Goal: Task Accomplishment & Management: Use online tool/utility

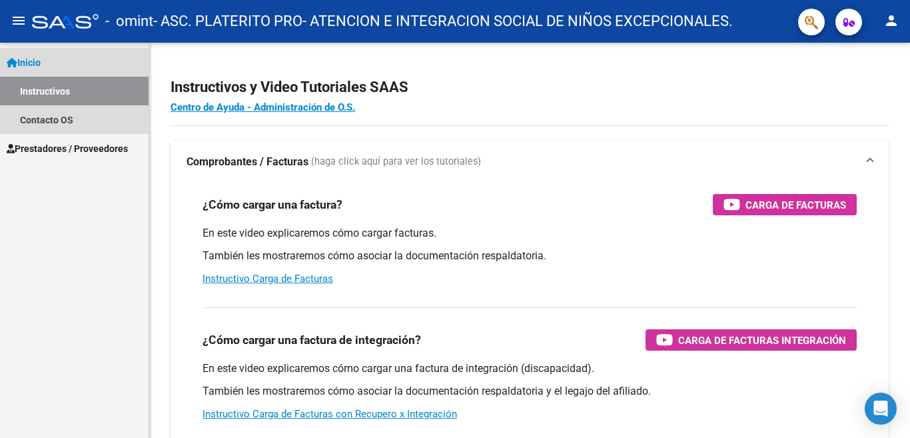
click at [76, 91] on link "Instructivos" at bounding box center [74, 91] width 149 height 29
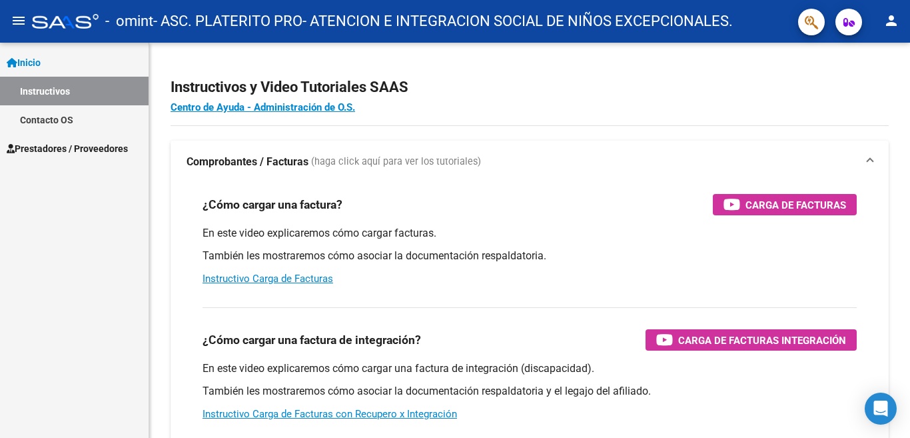
click at [43, 155] on span "Prestadores / Proveedores" at bounding box center [67, 148] width 121 height 15
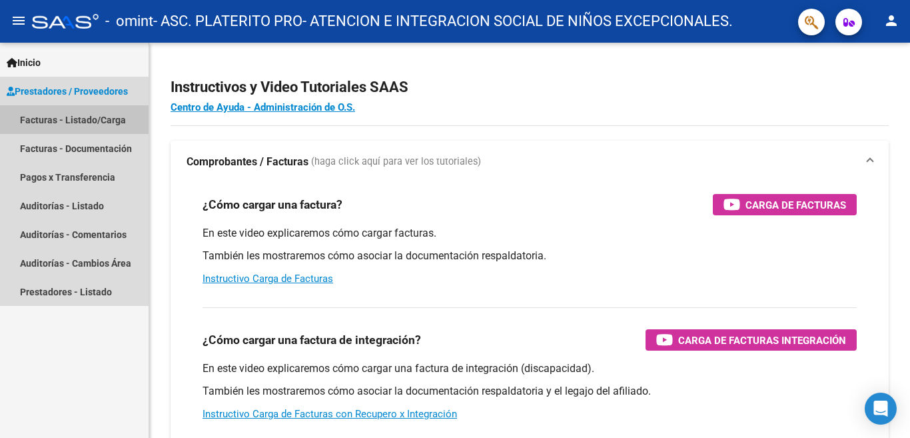
click at [75, 118] on link "Facturas - Listado/Carga" at bounding box center [74, 119] width 149 height 29
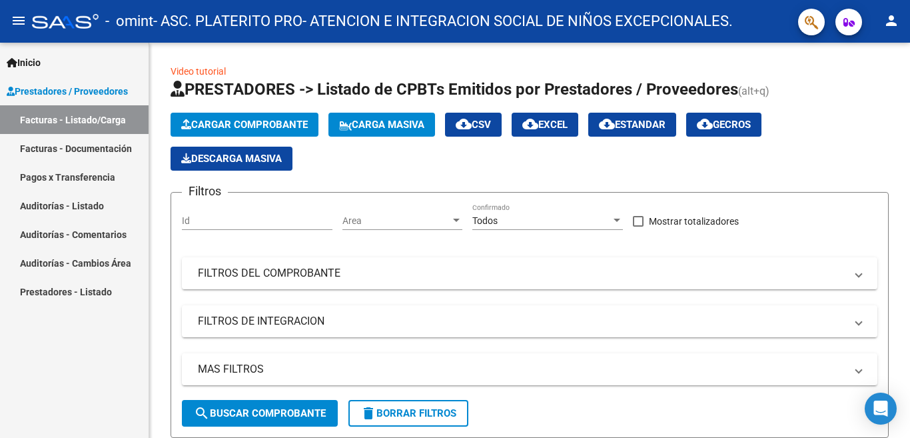
click at [95, 155] on link "Facturas - Documentación" at bounding box center [74, 148] width 149 height 29
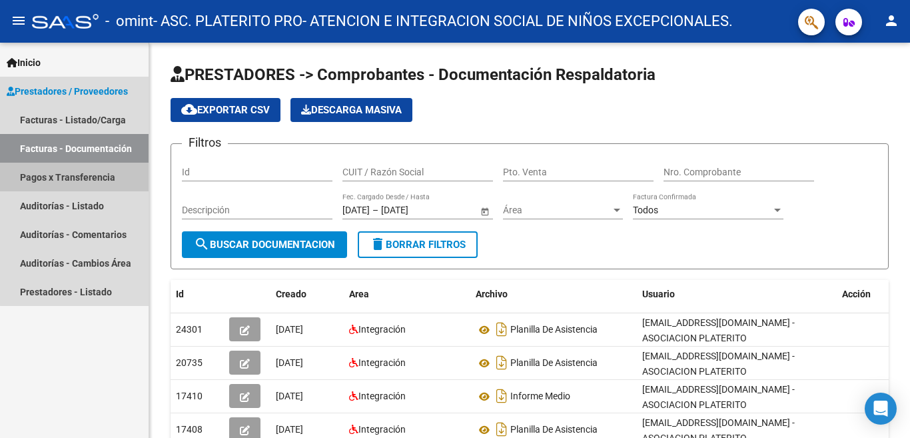
click at [93, 181] on link "Pagos x Transferencia" at bounding box center [74, 177] width 149 height 29
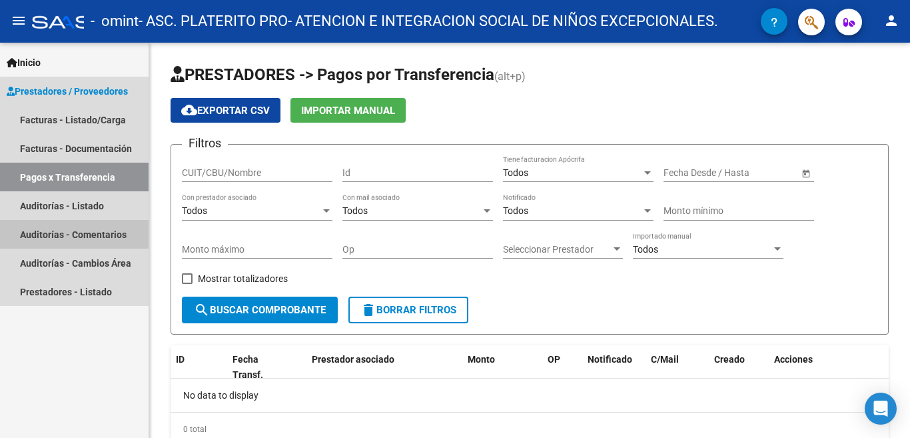
click at [86, 223] on link "Auditorías - Comentarios" at bounding box center [74, 234] width 149 height 29
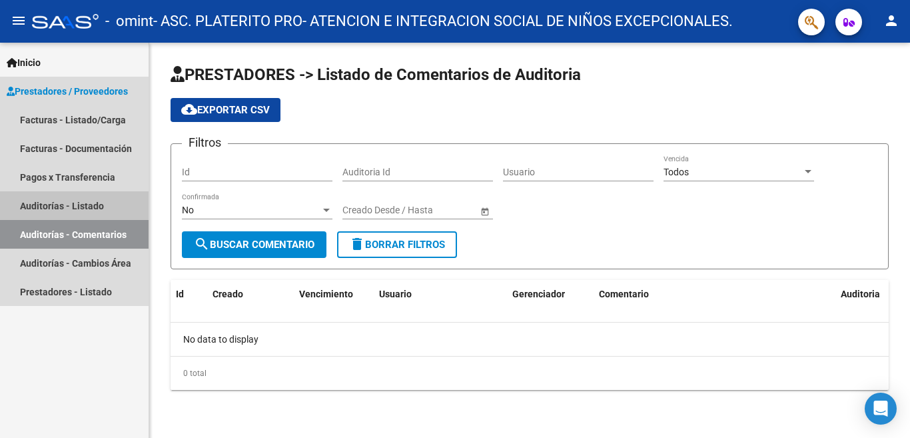
click at [94, 211] on link "Auditorías - Listado" at bounding box center [74, 205] width 149 height 29
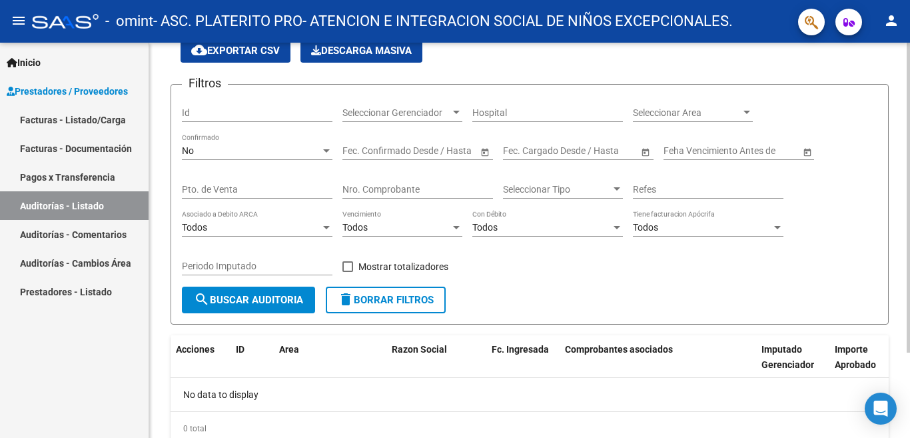
scroll to position [109, 0]
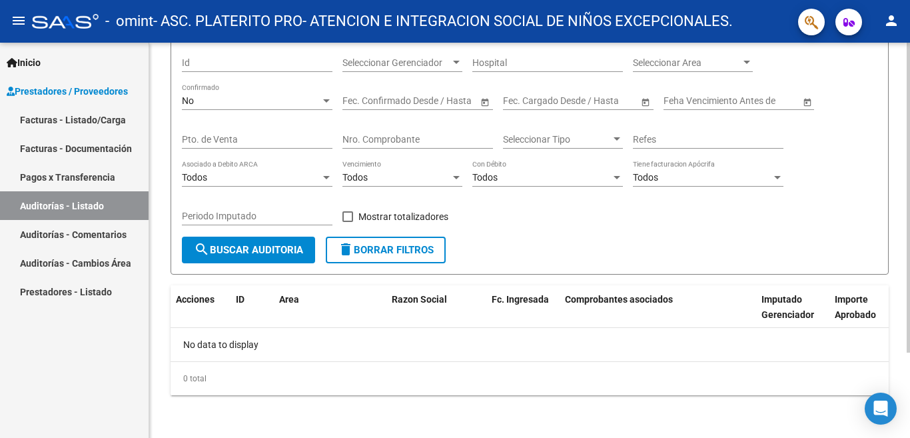
click at [246, 246] on span "search Buscar Auditoria" at bounding box center [248, 250] width 109 height 12
click at [52, 290] on link "Prestadores - Listado" at bounding box center [74, 291] width 149 height 29
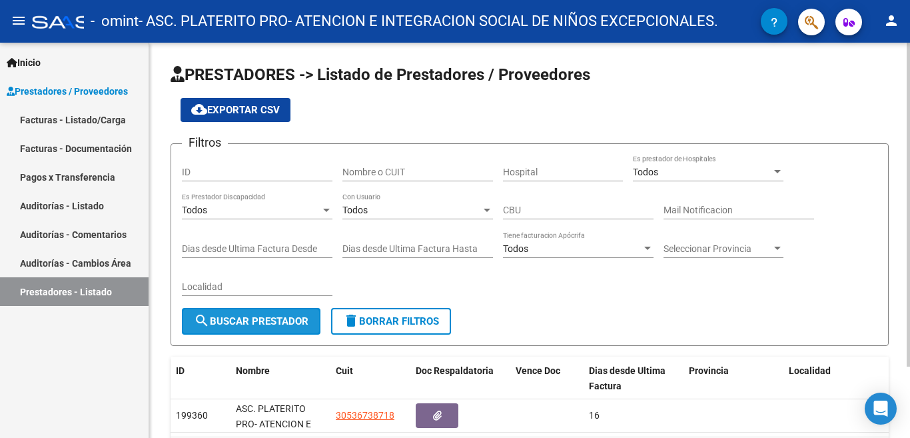
click at [243, 334] on button "search Buscar Prestador" at bounding box center [251, 321] width 139 height 27
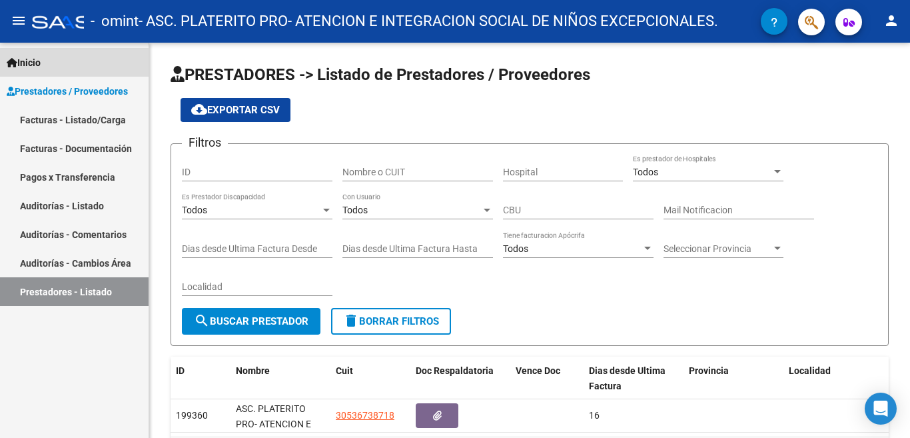
click at [41, 65] on span "Inicio" at bounding box center [24, 62] width 34 height 15
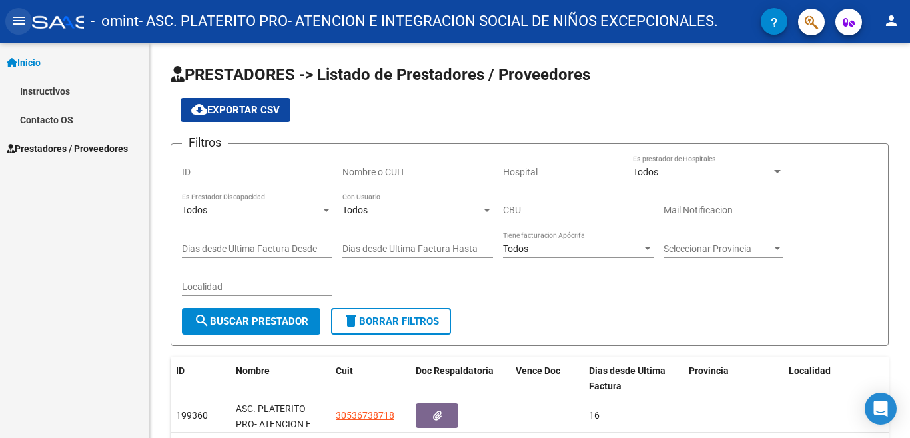
click at [21, 25] on mat-icon "menu" at bounding box center [19, 21] width 16 height 16
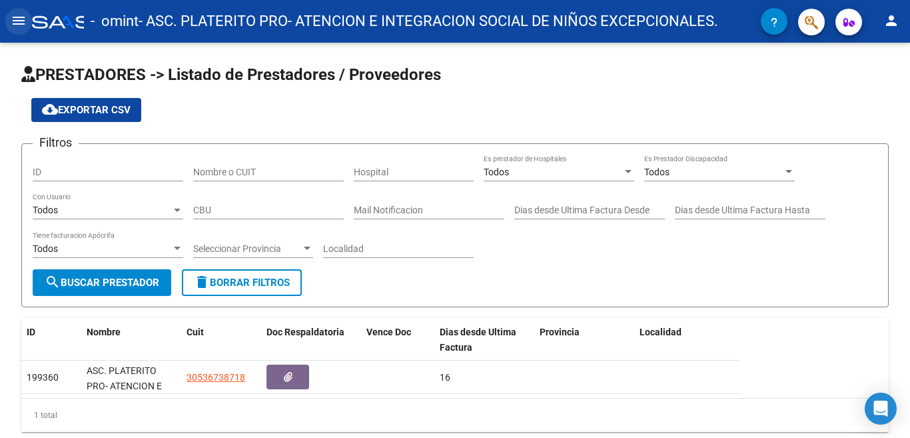
click at [21, 25] on mat-icon "menu" at bounding box center [19, 21] width 16 height 16
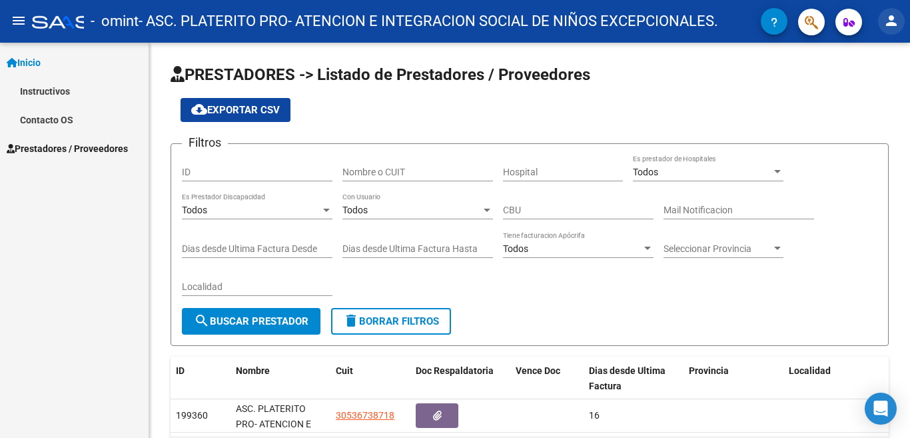
click at [897, 29] on mat-icon "person" at bounding box center [892, 21] width 16 height 16
click at [855, 30] on div at bounding box center [455, 219] width 910 height 438
click at [851, 21] on icon "button" at bounding box center [849, 22] width 11 height 10
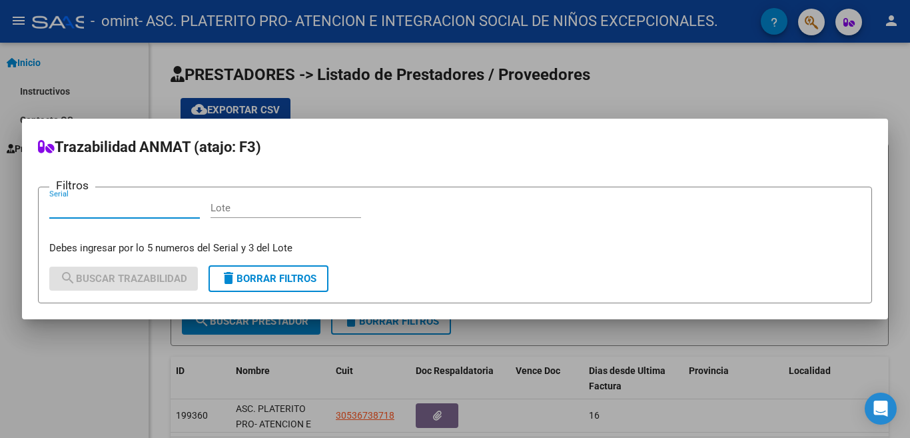
click at [457, 99] on div at bounding box center [455, 219] width 910 height 438
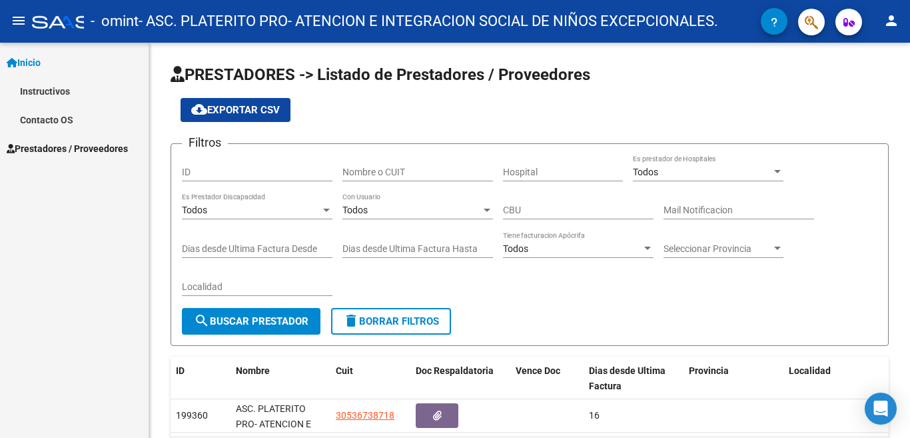
click at [41, 67] on span "Inicio" at bounding box center [24, 62] width 34 height 15
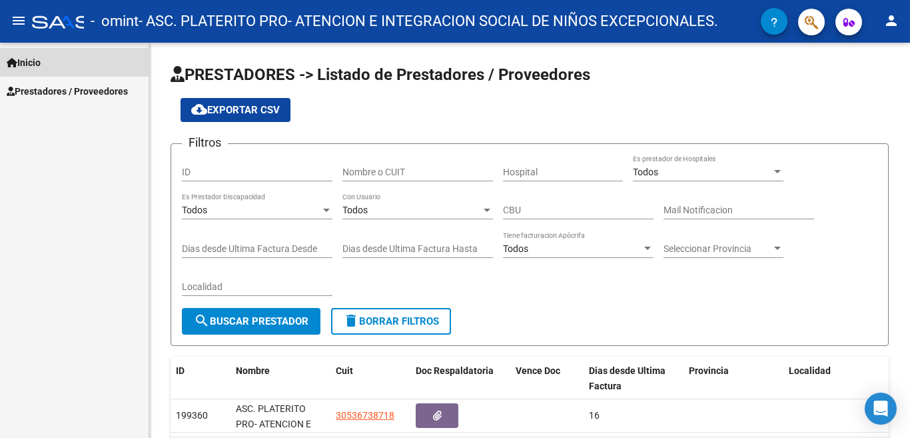
click at [41, 67] on span "Inicio" at bounding box center [24, 62] width 34 height 15
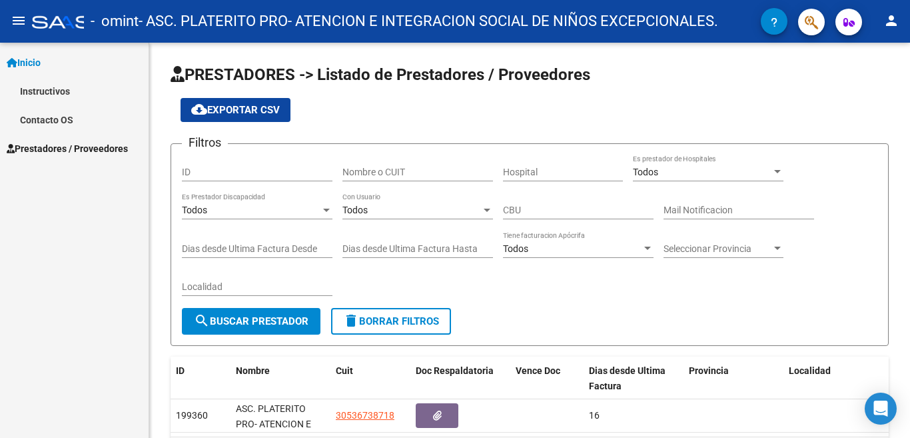
click at [53, 139] on link "Prestadores / Proveedores" at bounding box center [74, 148] width 149 height 29
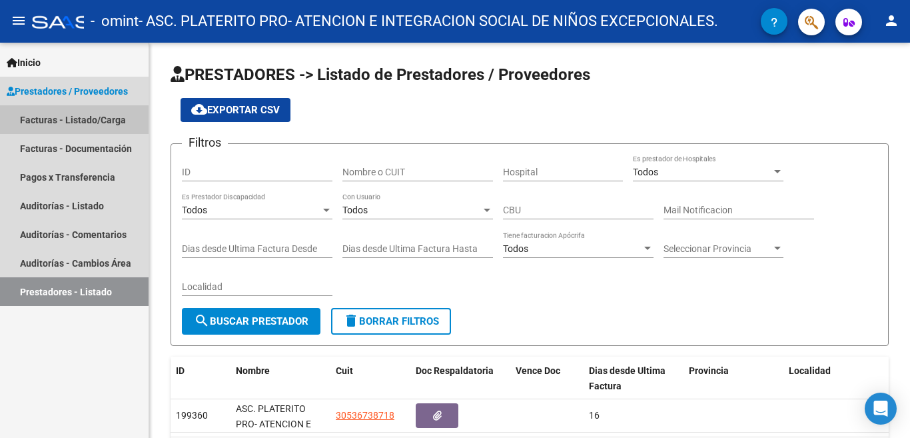
click at [100, 111] on link "Facturas - Listado/Carga" at bounding box center [74, 119] width 149 height 29
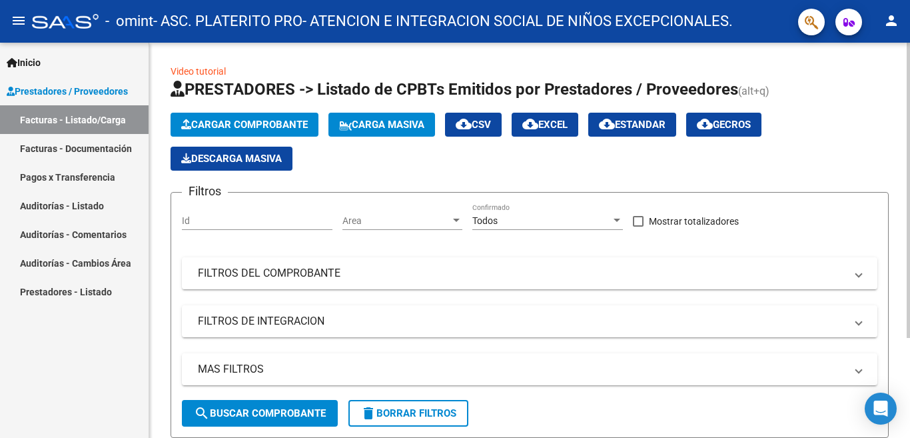
click at [281, 117] on button "Cargar Comprobante" at bounding box center [245, 125] width 148 height 24
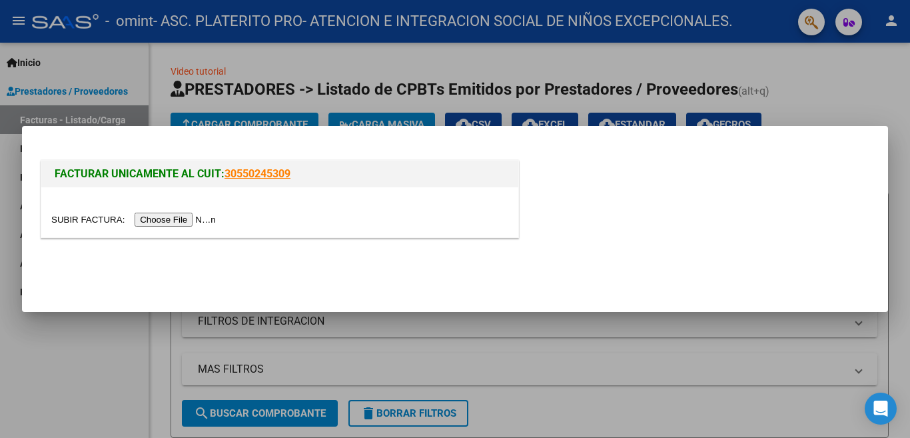
click at [189, 217] on input "file" at bounding box center [135, 220] width 169 height 14
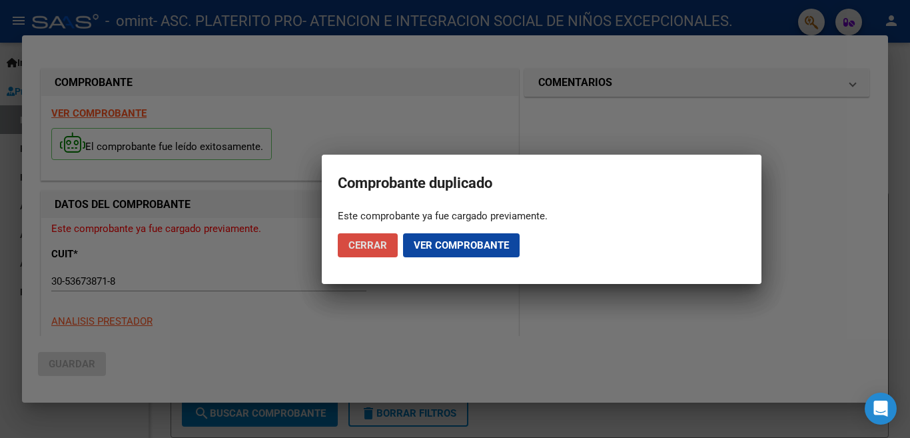
click at [377, 247] on span "Cerrar" at bounding box center [368, 245] width 39 height 12
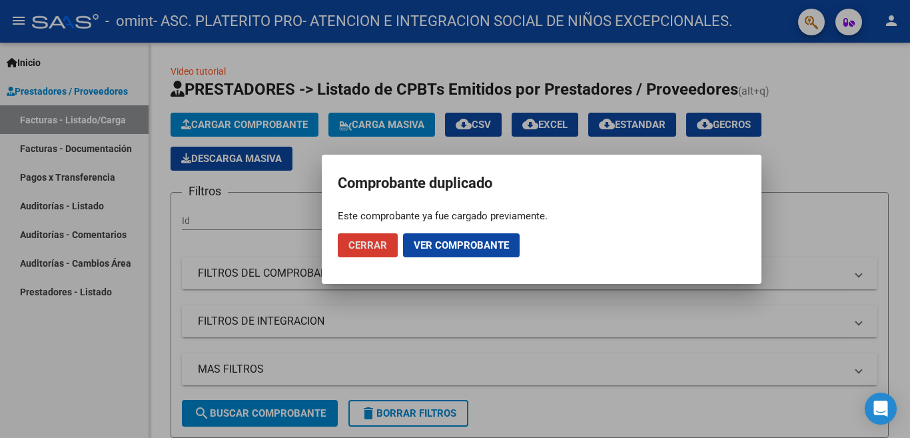
click at [377, 247] on span "Cerrar" at bounding box center [368, 245] width 39 height 12
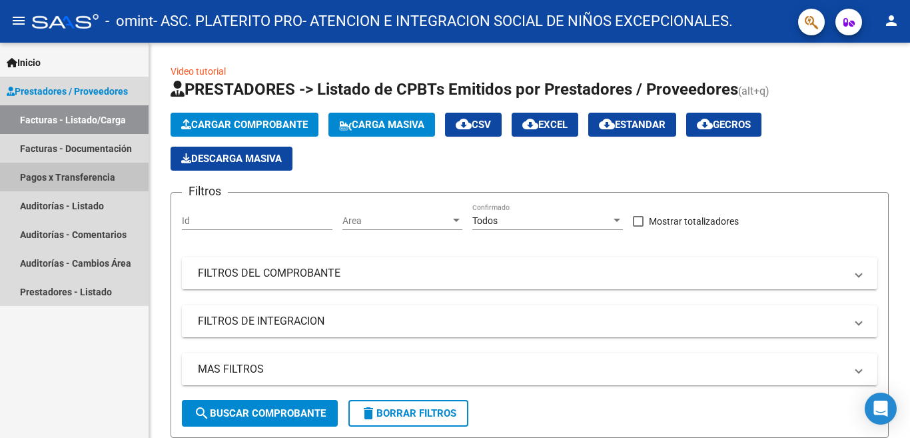
click at [83, 183] on link "Pagos x Transferencia" at bounding box center [74, 177] width 149 height 29
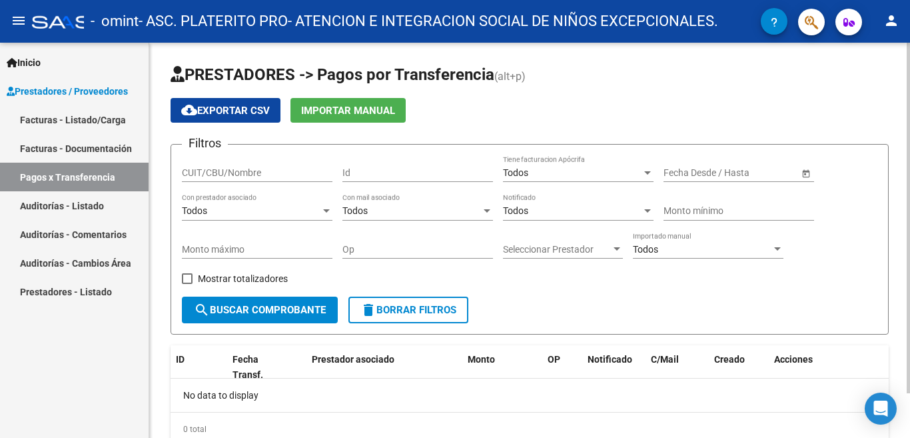
scroll to position [51, 0]
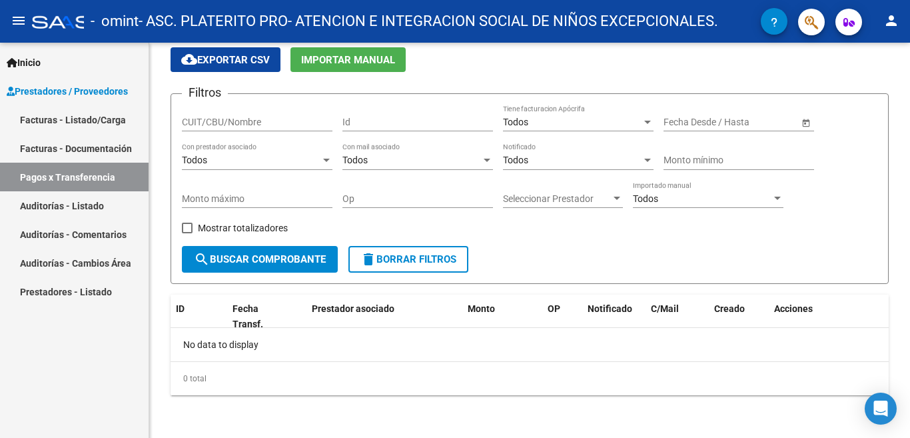
click at [129, 156] on link "Facturas - Documentación" at bounding box center [74, 148] width 149 height 29
